Goal: Information Seeking & Learning: Learn about a topic

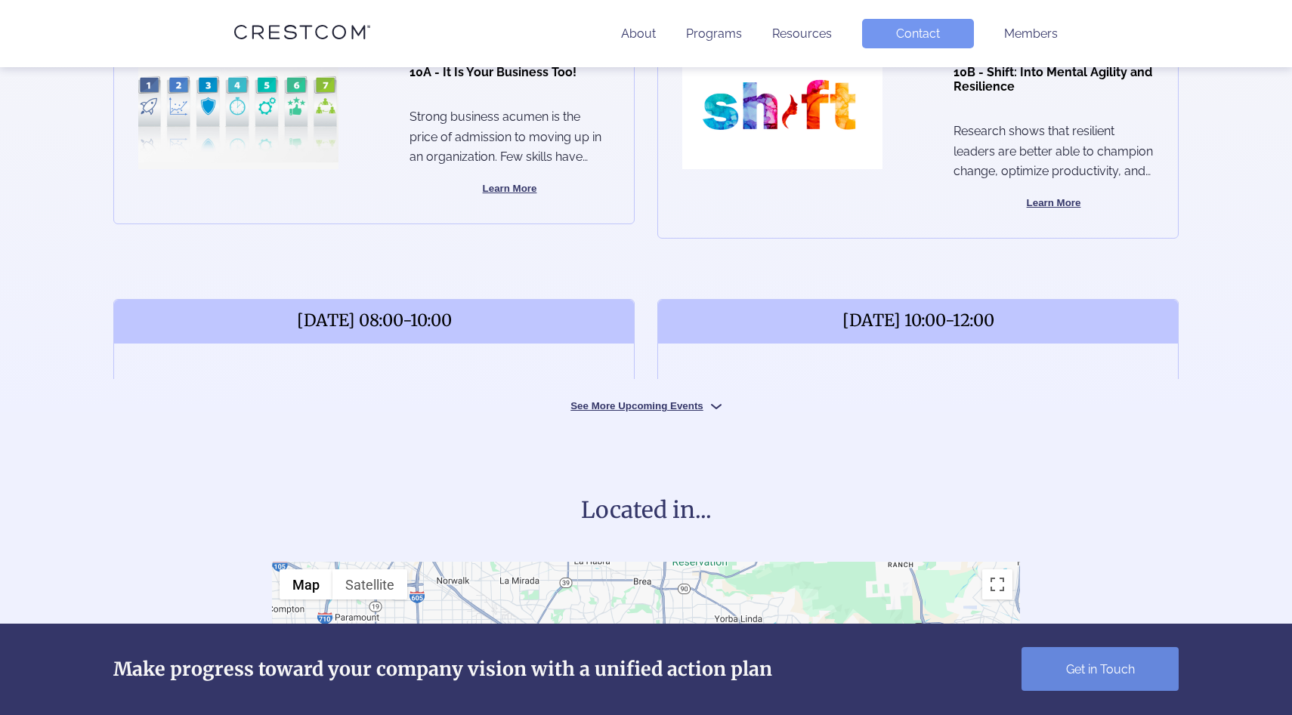
scroll to position [712, 0]
click at [665, 408] on button "See More Upcoming Events" at bounding box center [646, 404] width 227 height 14
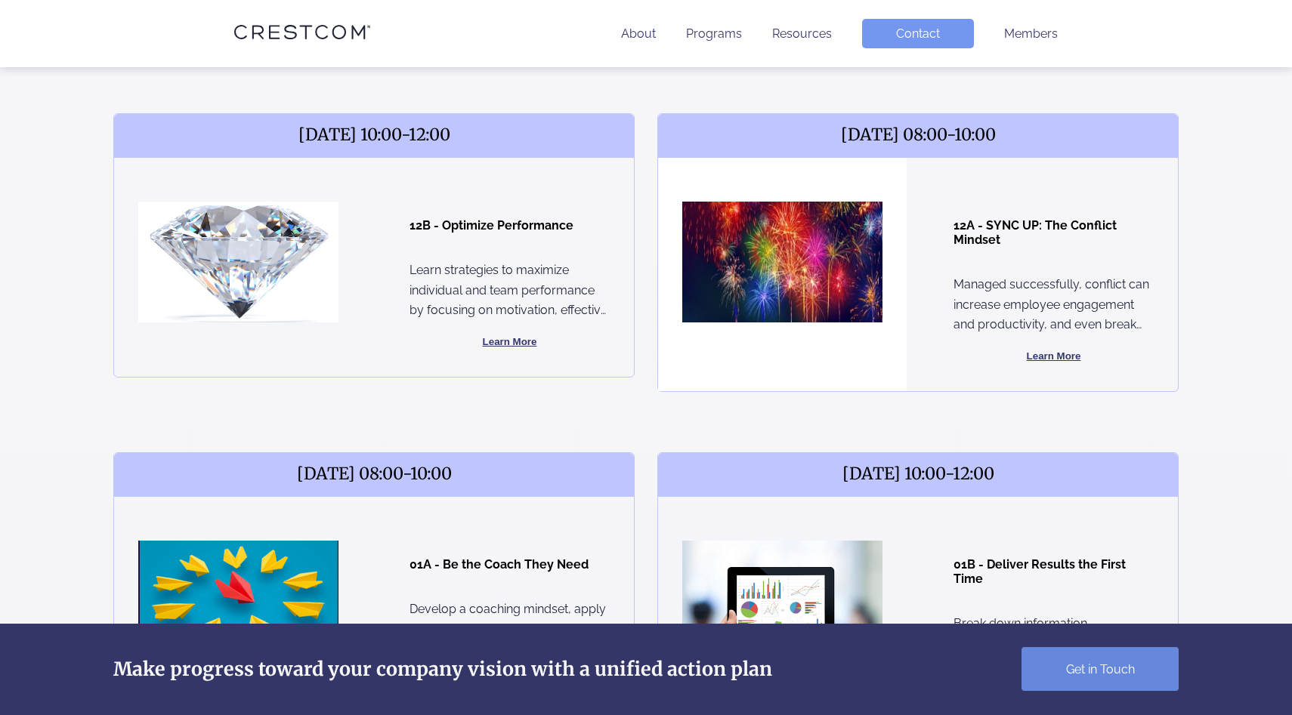
scroll to position [1175, 0]
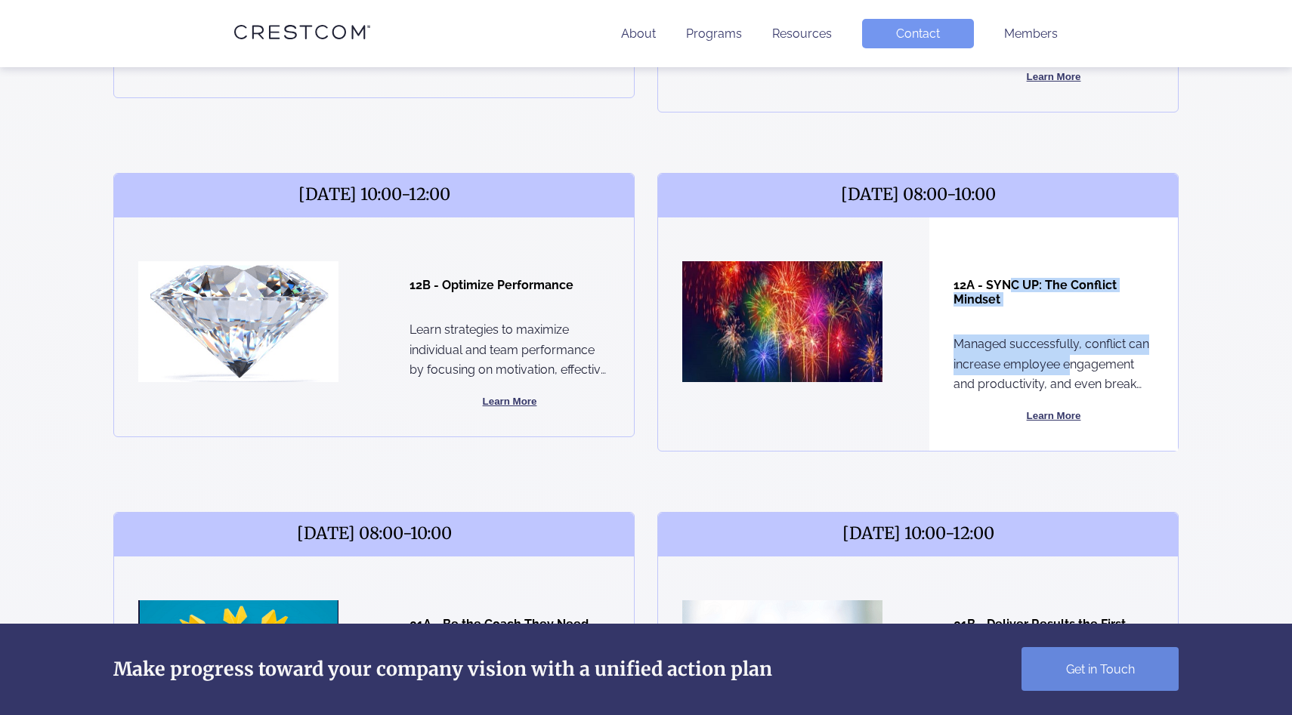
drag, startPoint x: 1006, startPoint y: 281, endPoint x: 1067, endPoint y: 364, distance: 103.2
click at [1069, 366] on div "12A - SYNC UP: The Conflict Mindset Managed successfully, conflict can increase…" at bounding box center [1053, 334] width 249 height 233
click at [1067, 364] on p "Managed successfully, conflict can increase employee engagement and productivit…" at bounding box center [1053, 365] width 200 height 60
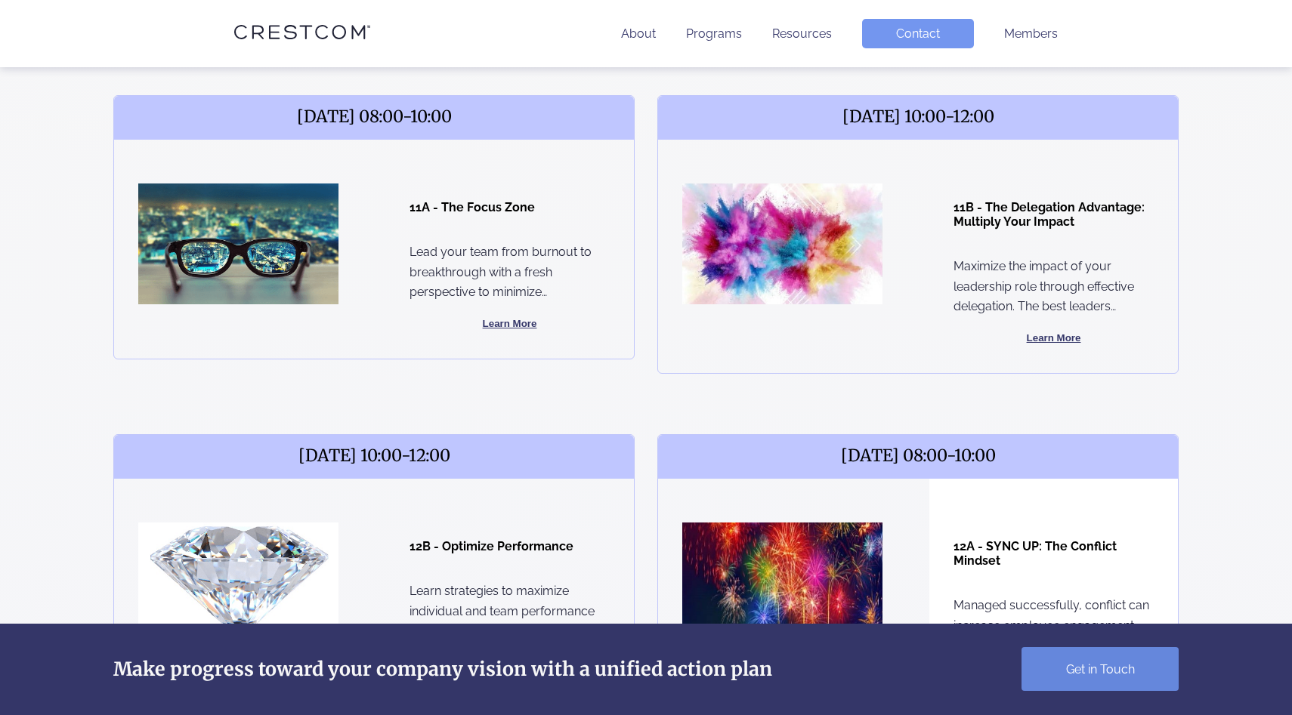
scroll to position [849, 0]
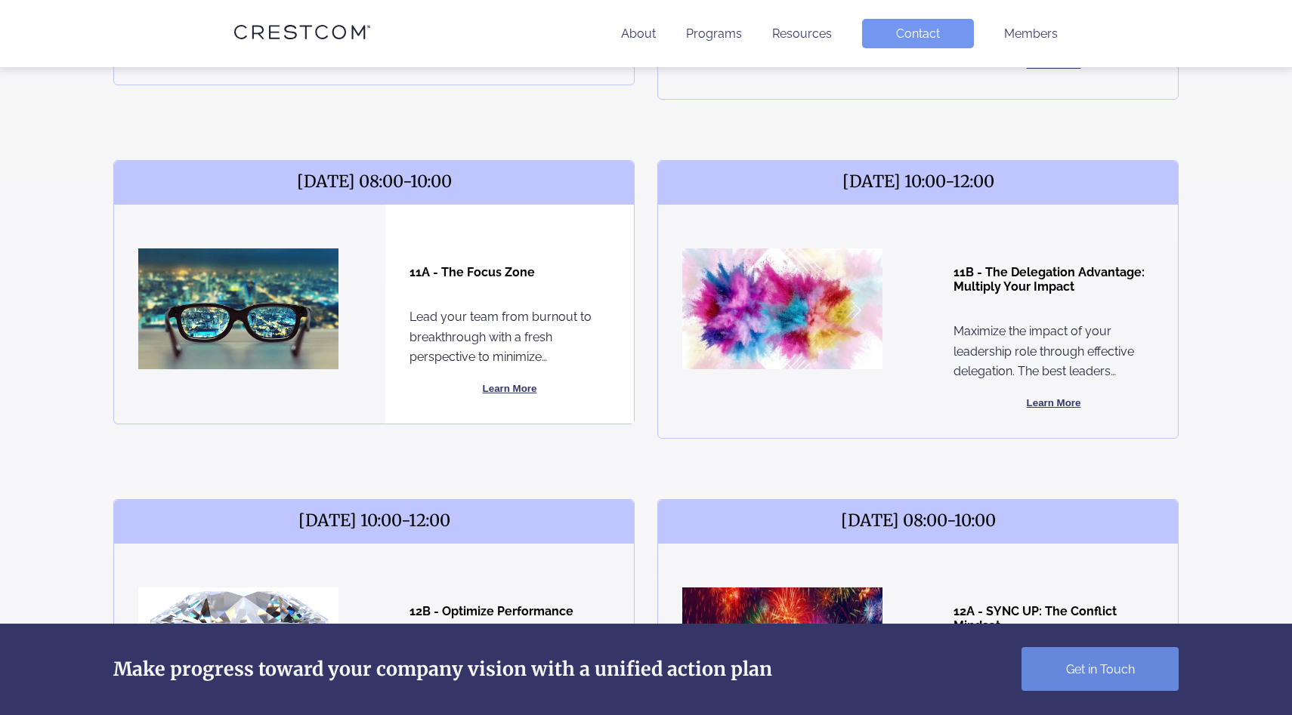
click at [517, 387] on button "Learn More" at bounding box center [509, 389] width 200 height 18
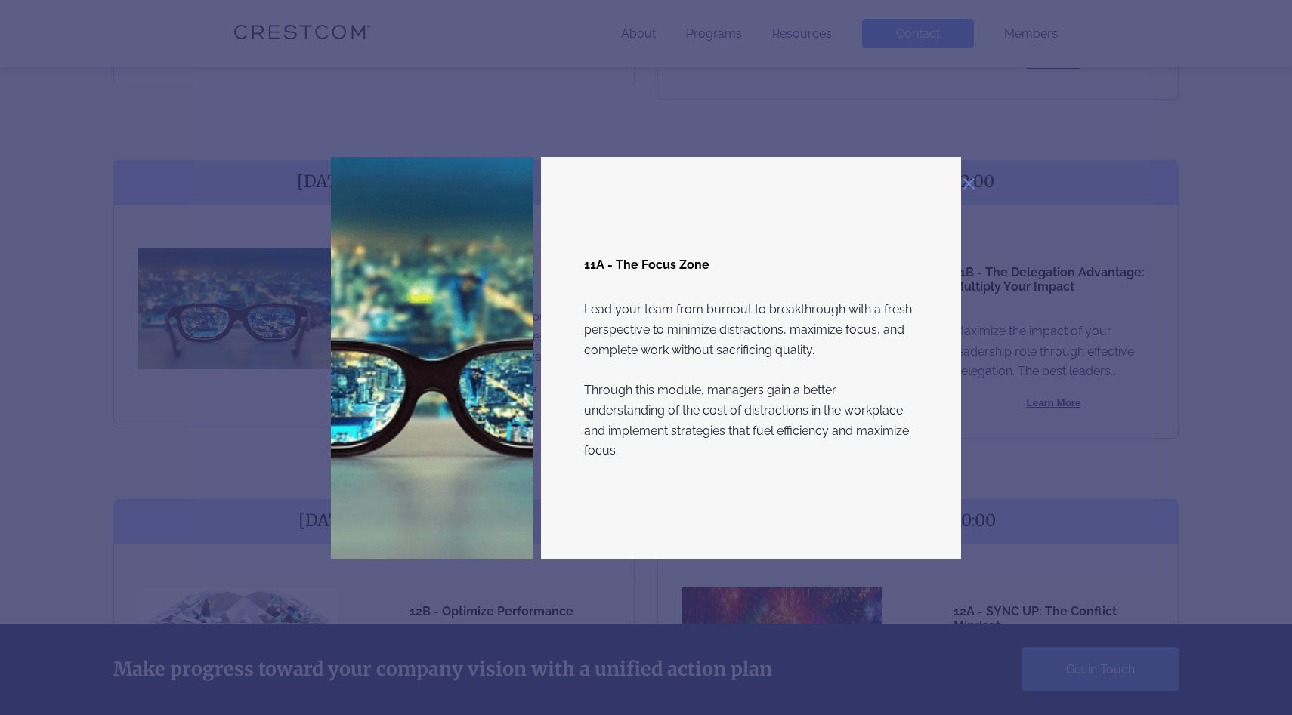
click at [632, 312] on p "Lead your team from burnout to breakthrough with a fresh perspective to minimiz…" at bounding box center [751, 381] width 334 height 162
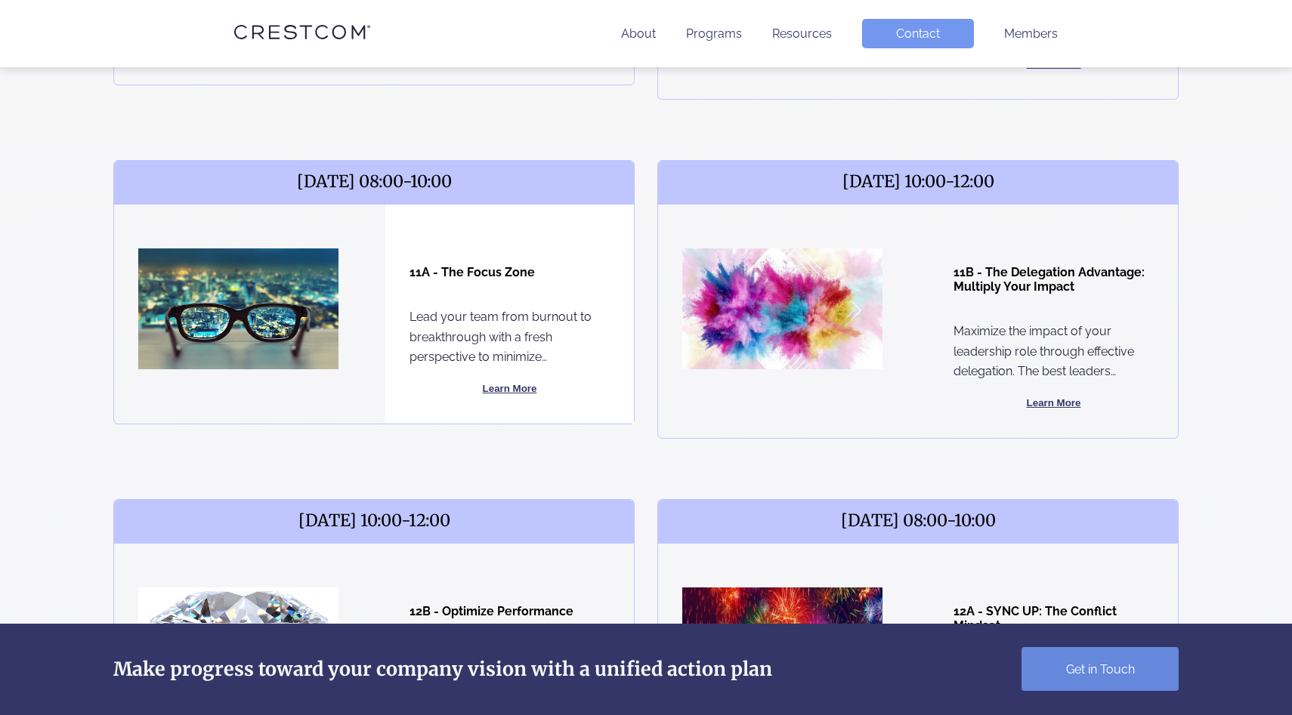
click at [438, 267] on h4 "11A - The Focus Zone" at bounding box center [509, 272] width 200 height 14
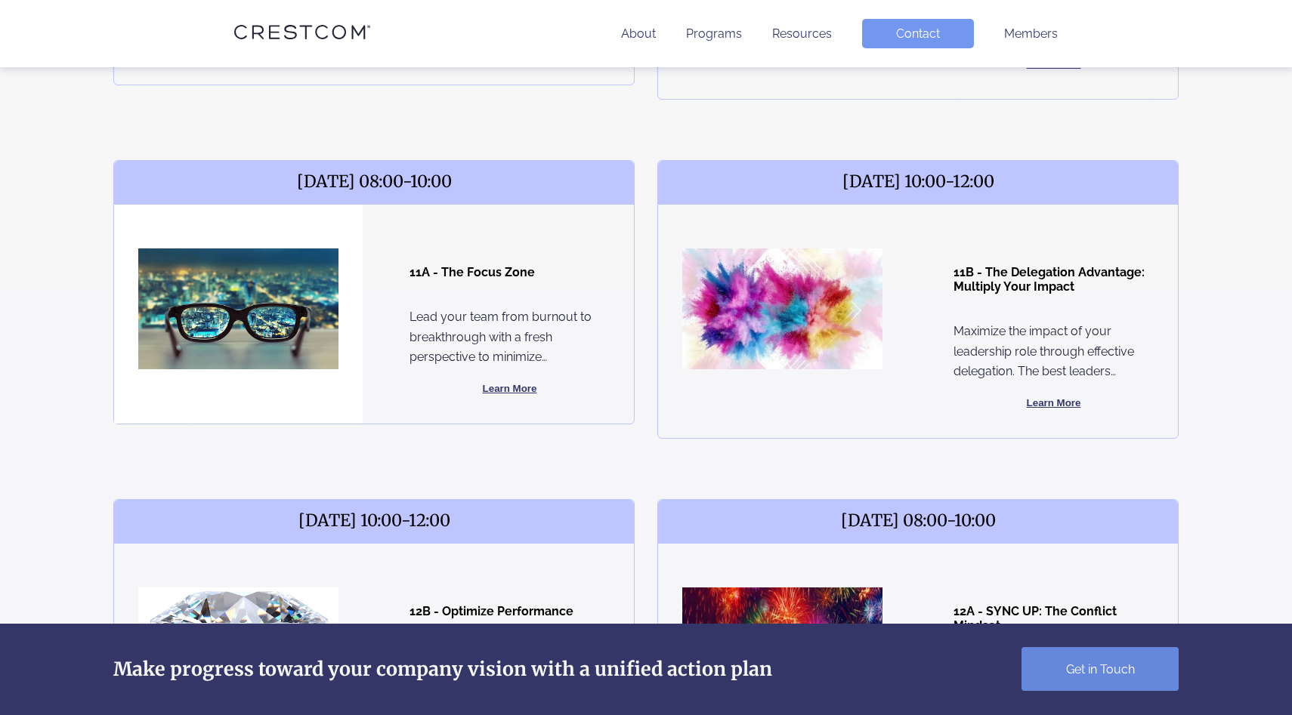
click at [255, 257] on img at bounding box center [238, 309] width 200 height 121
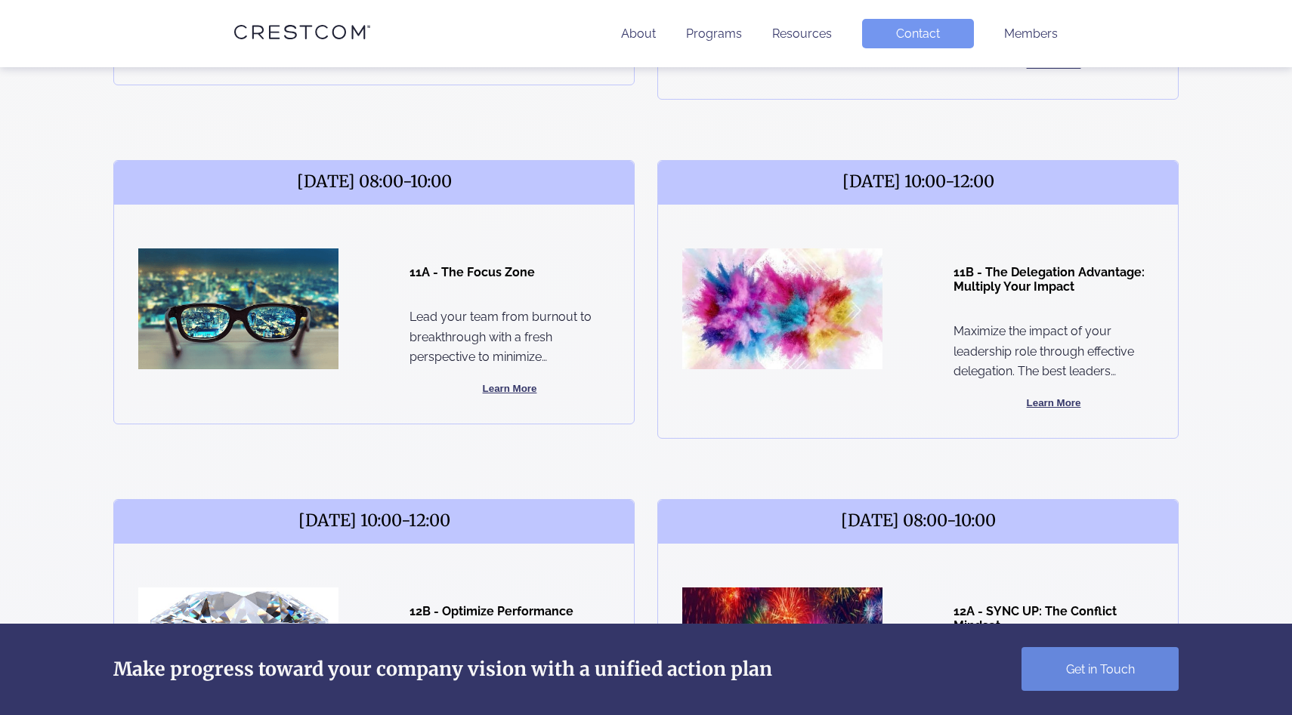
click at [348, 171] on span "[DATE] 08:00-10:00" at bounding box center [374, 183] width 520 height 44
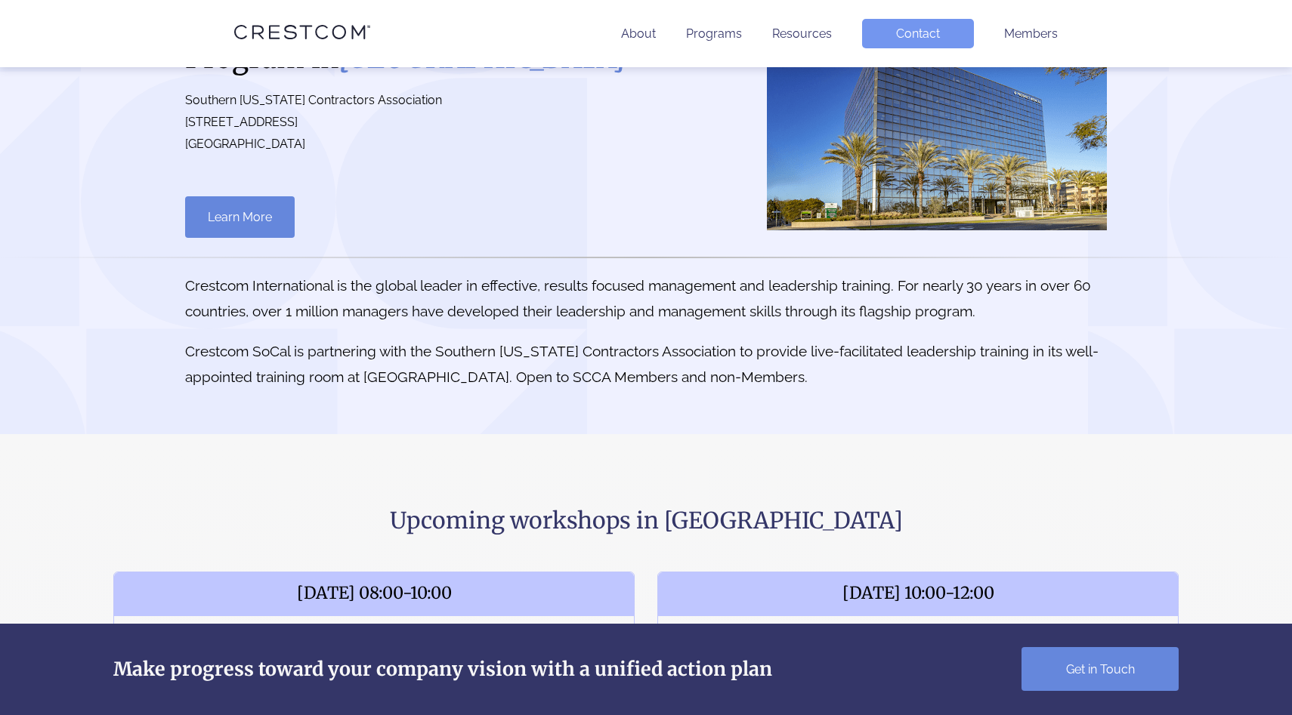
scroll to position [0, 0]
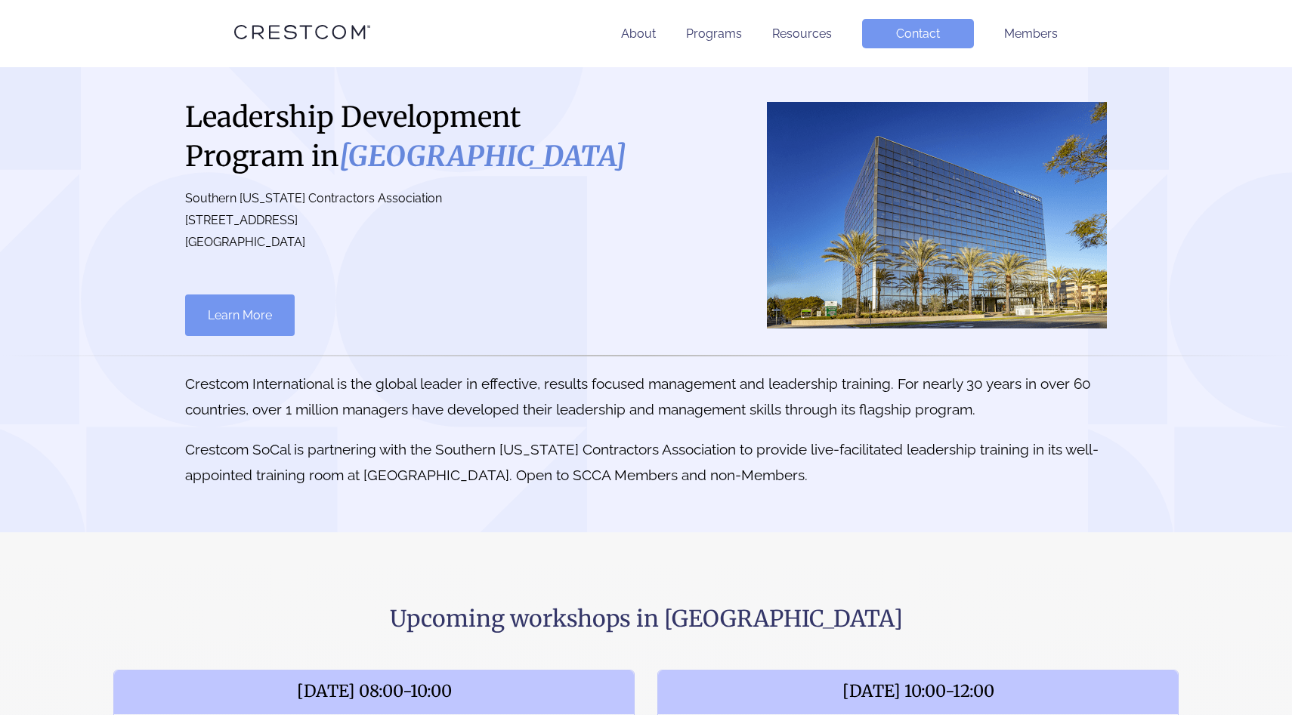
click at [270, 313] on link "Learn More" at bounding box center [240, 316] width 110 height 42
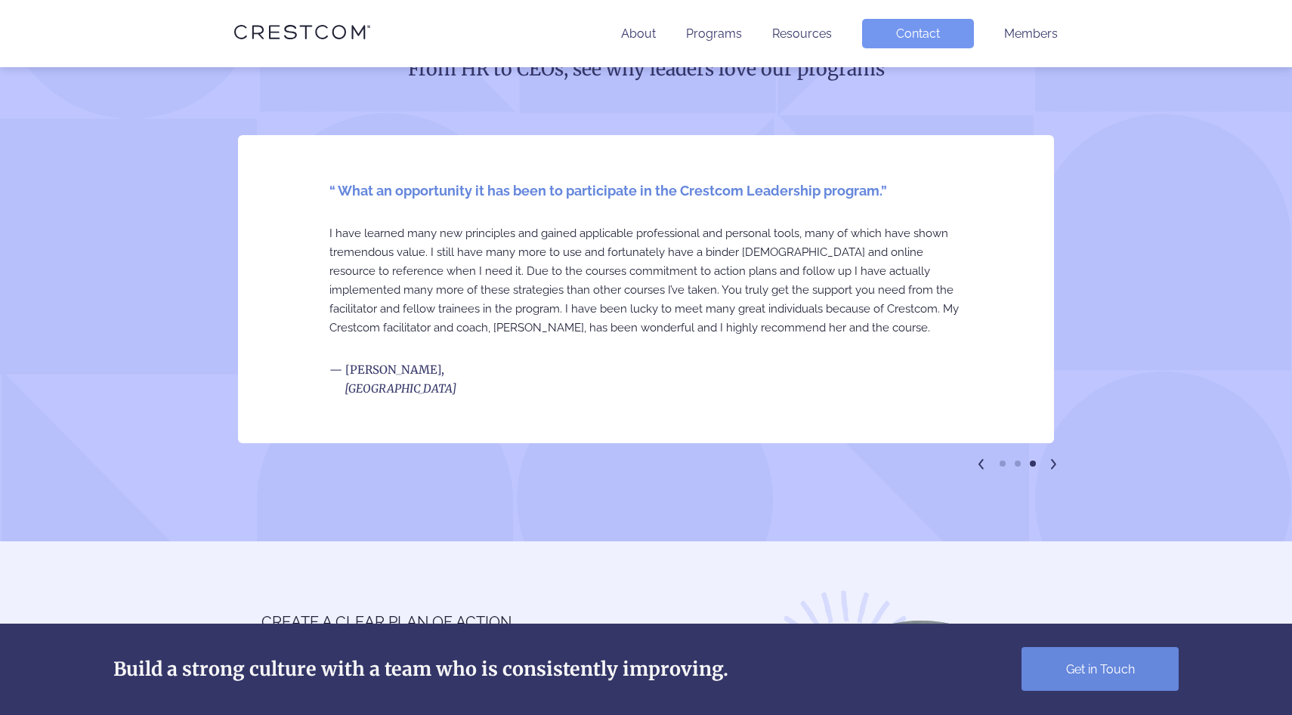
scroll to position [1176, 0]
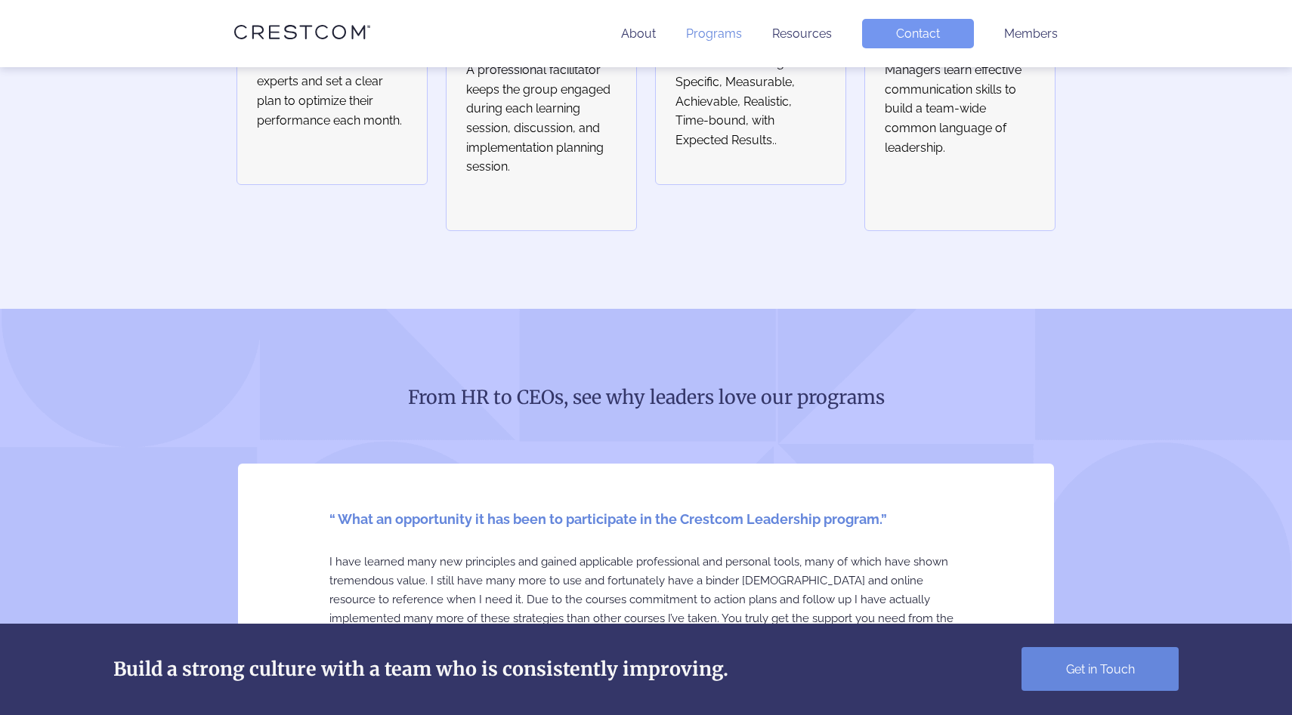
click at [719, 29] on link "Programs" at bounding box center [714, 33] width 56 height 14
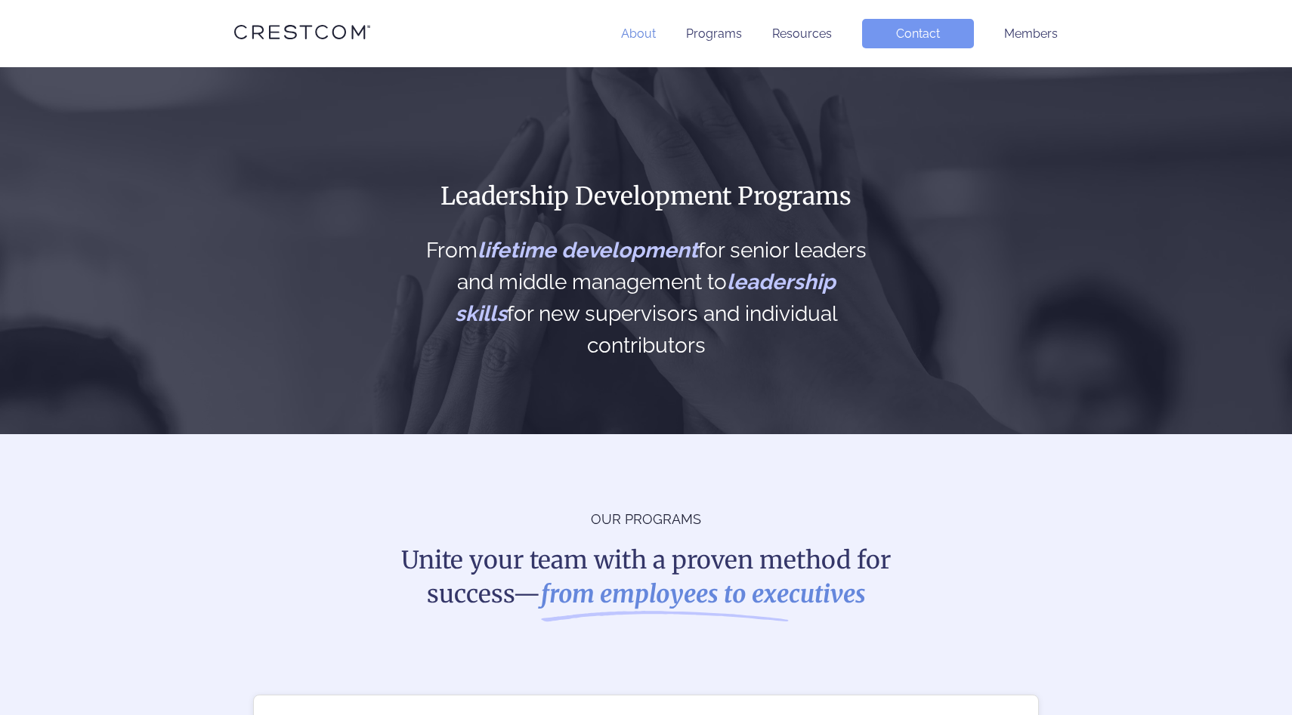
click at [630, 28] on link "About" at bounding box center [638, 33] width 35 height 14
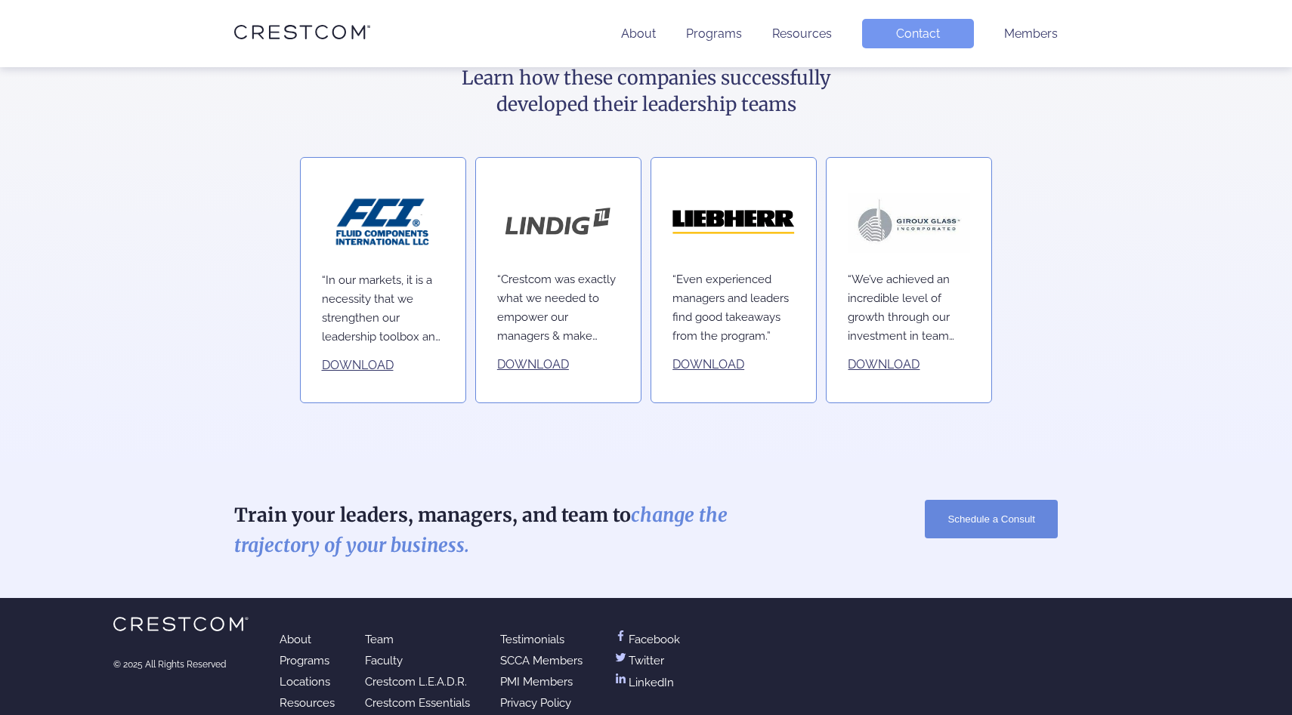
scroll to position [2035, 0]
